Goal: Information Seeking & Learning: Learn about a topic

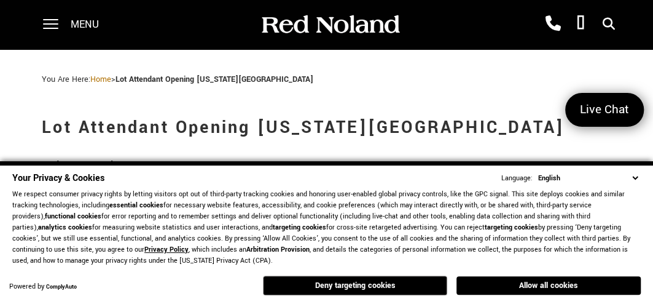
click at [634, 172] on select "English Spanish / Español English / United Kingdom Korean / 한국어 Vietnamese / Ti…" at bounding box center [588, 178] width 106 height 12
click at [638, 203] on p "We respect consumer privacy rights by letting visitors opt out of third-party t…" at bounding box center [326, 227] width 629 height 77
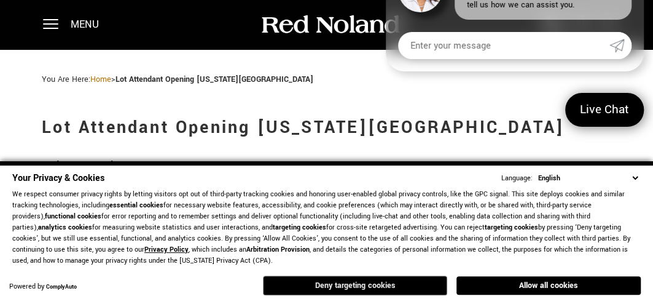
click at [340, 283] on button "Deny targeting cookies" at bounding box center [355, 285] width 184 height 20
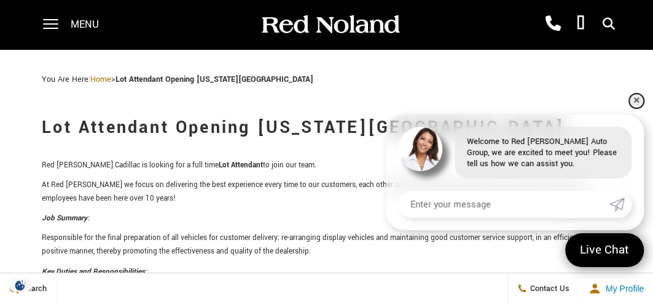
click at [638, 100] on link "✕" at bounding box center [636, 100] width 15 height 15
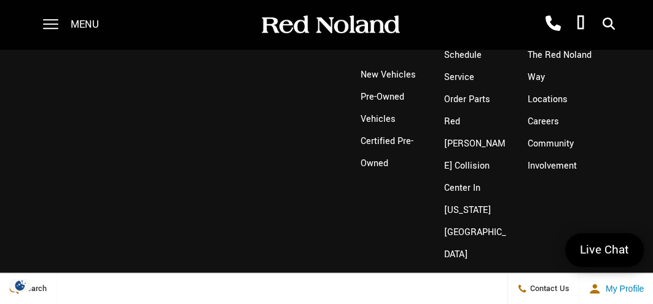
scroll to position [746, 0]
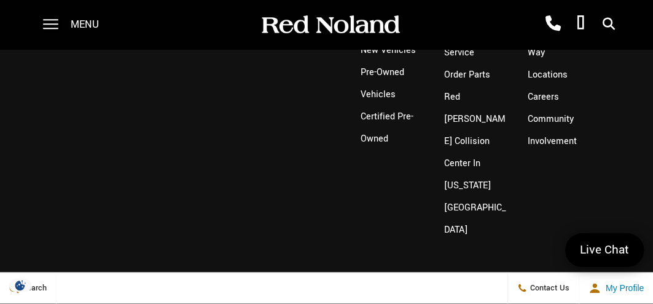
click at [94, 36] on span "Menu" at bounding box center [85, 24] width 28 height 49
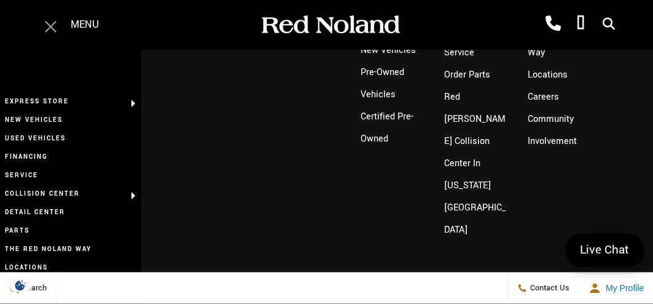
click at [57, 33] on span at bounding box center [50, 24] width 15 height 49
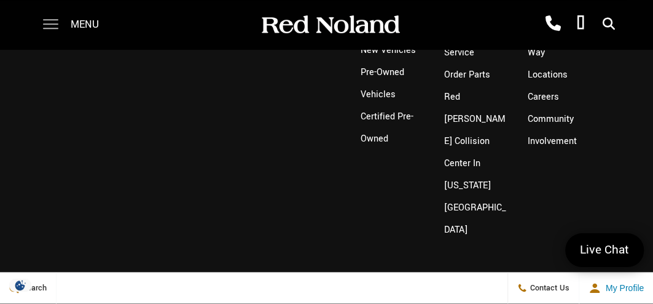
click at [49, 23] on span at bounding box center [50, 24] width 15 height 49
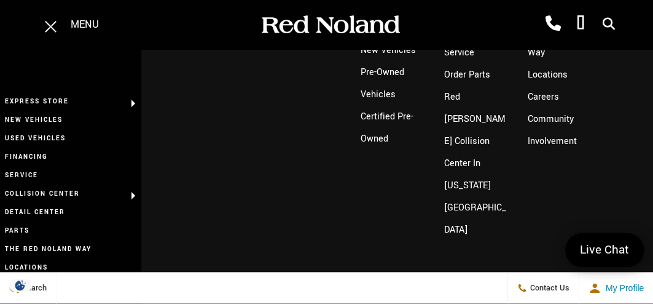
click at [216, 206] on div "Inventory New Vehicles Pre-Owned Vehicles Certified Pre-Owned Service Schedule …" at bounding box center [326, 108] width 653 height 388
click at [50, 26] on span at bounding box center [51, 26] width 12 height 12
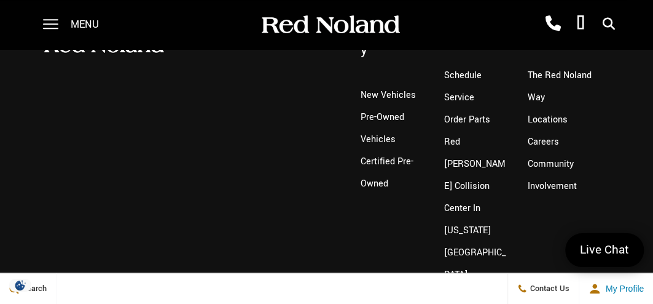
scroll to position [696, 0]
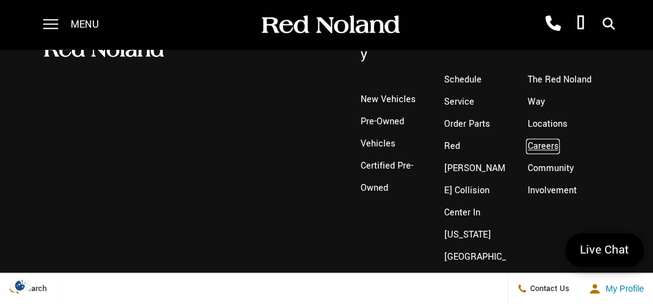
click at [543, 151] on link "Careers" at bounding box center [542, 146] width 31 height 13
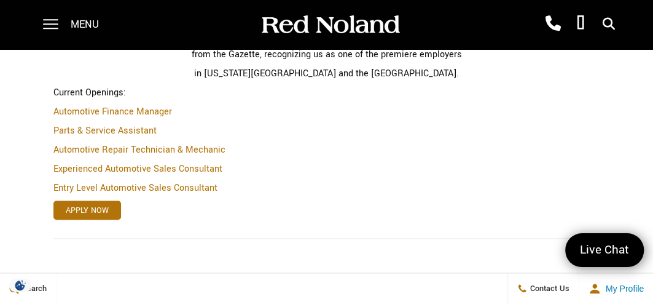
scroll to position [463, 0]
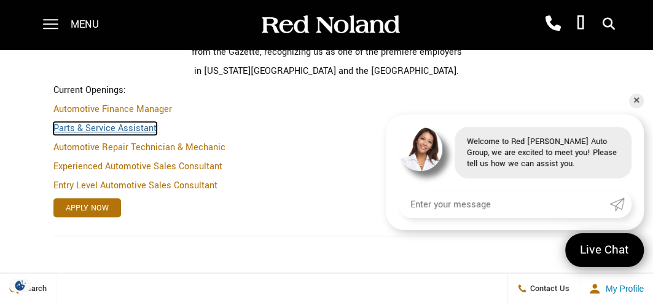
click at [126, 124] on link "Parts & Service Assistant" at bounding box center [104, 128] width 103 height 13
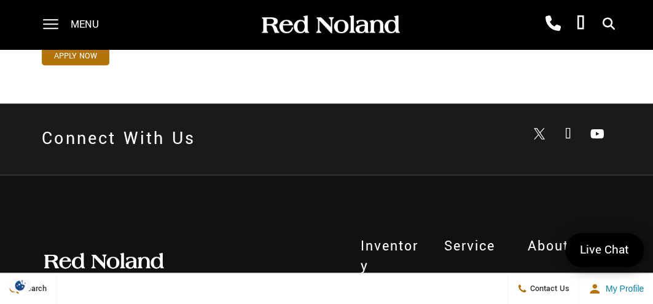
scroll to position [707, 0]
